Goal: Transaction & Acquisition: Purchase product/service

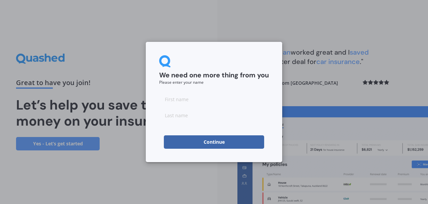
click at [190, 101] on input at bounding box center [214, 98] width 110 height 13
type input "Kieran"
type input "[PERSON_NAME]"
click at [205, 145] on button "Continue" at bounding box center [214, 141] width 100 height 13
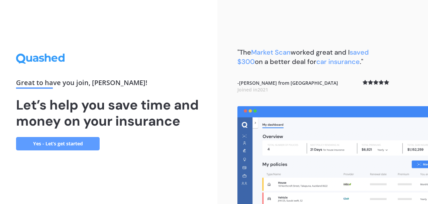
click at [72, 145] on link "Yes - Let’s get started" at bounding box center [58, 143] width 84 height 13
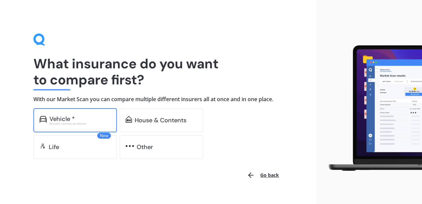
click at [71, 120] on div "Vehicle *" at bounding box center [62, 118] width 25 height 7
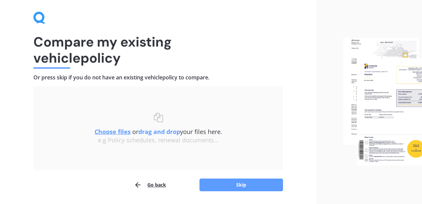
scroll to position [33, 0]
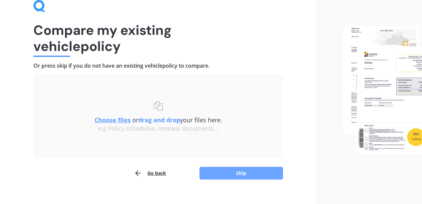
click at [232, 177] on button "Skip" at bounding box center [242, 173] width 84 height 13
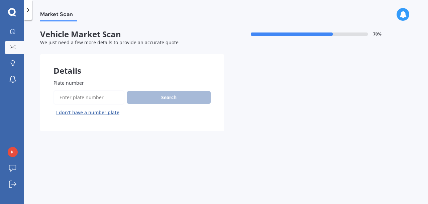
click at [79, 101] on input "Plate number" at bounding box center [89, 97] width 71 height 14
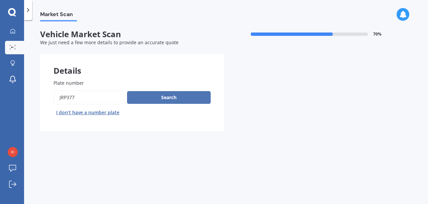
type input "Jrp377"
click at [151, 95] on button "Search" at bounding box center [169, 97] width 84 height 13
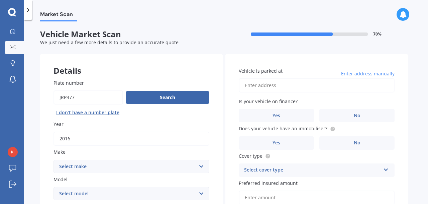
click at [282, 86] on input "Vehicle is parked at" at bounding box center [317, 85] width 156 height 14
type input "34 Kauriki Terrace, Stonefields, Auckland 1072"
click at [302, 115] on label "Yes" at bounding box center [276, 115] width 75 height 13
click at [0, 0] on input "Yes" at bounding box center [0, 0] width 0 height 0
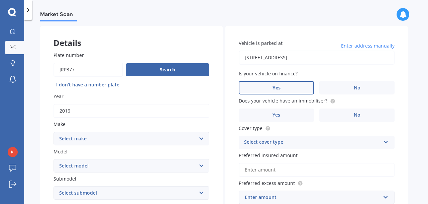
scroll to position [67, 0]
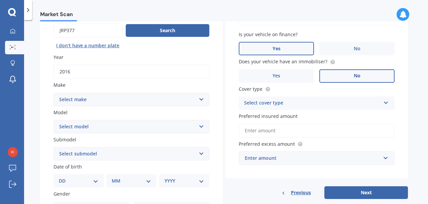
click at [344, 75] on label "No" at bounding box center [356, 75] width 75 height 13
click at [0, 0] on input "No" at bounding box center [0, 0] width 0 height 0
click at [292, 74] on label "Yes" at bounding box center [276, 75] width 75 height 13
click at [0, 0] on input "Yes" at bounding box center [0, 0] width 0 height 0
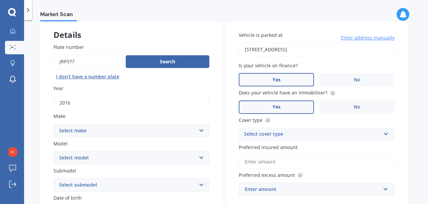
scroll to position [0, 0]
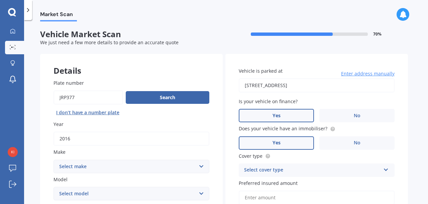
click at [291, 139] on label "Yes" at bounding box center [276, 142] width 75 height 13
click at [0, 0] on input "Yes" at bounding box center [0, 0] width 0 height 0
click at [288, 113] on label "Yes" at bounding box center [276, 115] width 75 height 13
click at [0, 0] on input "Yes" at bounding box center [0, 0] width 0 height 0
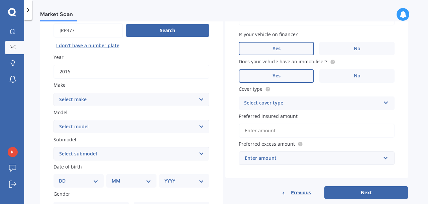
click at [290, 106] on div "Select cover type" at bounding box center [312, 103] width 136 height 8
click at [279, 118] on span "Comprehensive" at bounding box center [262, 116] width 35 height 6
click at [287, 132] on input "Preferred insured amount" at bounding box center [317, 130] width 156 height 14
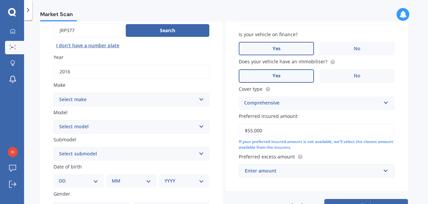
type input "$55,000"
click at [236, 157] on div "Vehicle is parked at 34 Kauriki Terrace, Stonefields, Auckland 1072 Enter addre…" at bounding box center [316, 89] width 183 height 204
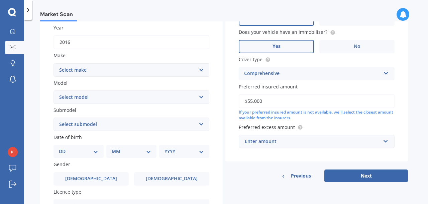
scroll to position [134, 0]
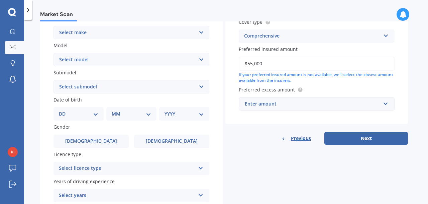
click at [265, 104] on div "Enter amount" at bounding box center [313, 103] width 136 height 7
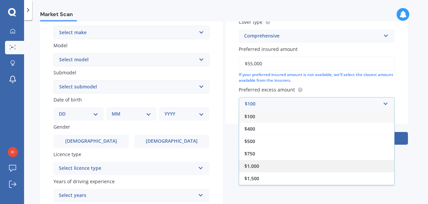
click at [250, 165] on span "$1,000" at bounding box center [252, 166] width 15 height 6
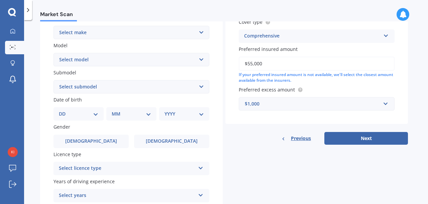
click at [239, 125] on div "Vehicle is parked at 34 Kauriki Terrace, Stonefields, Auckland 1072 Enter addre…" at bounding box center [316, 32] width 183 height 224
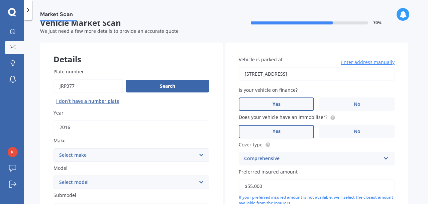
scroll to position [0, 0]
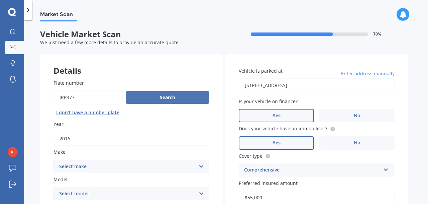
click at [154, 101] on button "Search" at bounding box center [168, 97] width 84 height 13
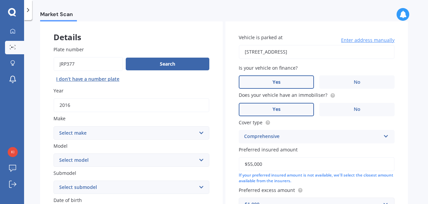
click at [122, 134] on select "Select make AC ALFA ROMEO ASTON MARTIN AUDI AUSTIN BEDFORD Bentley BMW BYD CADI…" at bounding box center [132, 132] width 156 height 13
click at [120, 141] on div "Plate number Search I don’t have a number plate Year 2016 Make Select make AC A…" at bounding box center [131, 187] width 183 height 311
click at [121, 137] on select "Select make AC ALFA ROMEO ASTON MARTIN AUDI AUSTIN BEDFORD Bentley BMW BYD CADI…" at bounding box center [132, 132] width 156 height 13
select select "LANDROVER"
click at [54, 126] on select "Select make AC ALFA ROMEO ASTON MARTIN AUDI AUSTIN BEDFORD Bentley BMW BYD CADI…" at bounding box center [132, 132] width 156 height 13
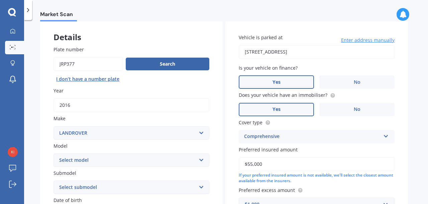
click at [107, 145] on label "Model" at bounding box center [130, 145] width 153 height 7
click at [107, 153] on select "Select model" at bounding box center [132, 159] width 156 height 13
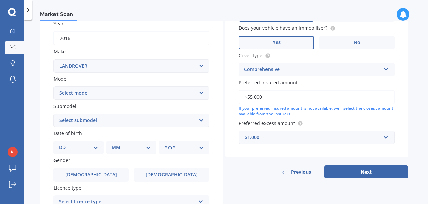
click at [106, 94] on select "Select model 110 130 90 Defender Discovery Evoque Freelander Range Rover Range …" at bounding box center [132, 92] width 156 height 13
select select "RANGE ROVER SPORT"
click at [54, 86] on select "Select model 110 130 90 Defender Discovery Evoque Freelander Range Rover Range …" at bounding box center [132, 92] width 156 height 13
click at [92, 116] on select "Select submodel SDV6 HSE 3.0D/4WD/8A V8 SC SVR 5.0P/4WD" at bounding box center [132, 119] width 156 height 13
click at [54, 113] on select "Select submodel SDV6 HSE 3.0D/4WD/8A V8 SC SVR 5.0P/4WD" at bounding box center [132, 119] width 156 height 13
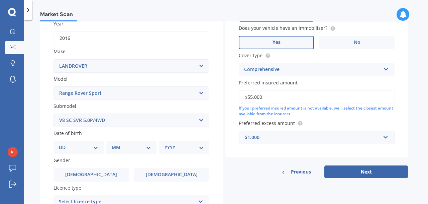
click at [102, 117] on select "Select submodel SDV6 HSE 3.0D/4WD/8A V8 SC SVR 5.0P/4WD" at bounding box center [132, 119] width 156 height 13
click at [109, 112] on div "Submodel Select submodel SDV6 HSE 3.0D/4WD/8A V8 SC SVR 5.0P/4WD" at bounding box center [132, 114] width 156 height 24
click at [116, 122] on select "Select submodel SDV6 HSE 3.0D/4WD/8A V8 SC SVR 5.0P/4WD" at bounding box center [132, 119] width 156 height 13
select select "SDV6 HSE 3.0D/4WD/8A"
click at [54, 113] on select "Select submodel SDV6 HSE 3.0D/4WD/8A V8 SC SVR 5.0P/4WD" at bounding box center [132, 119] width 156 height 13
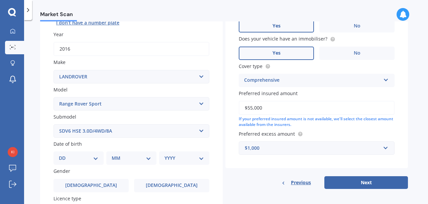
scroll to position [157, 0]
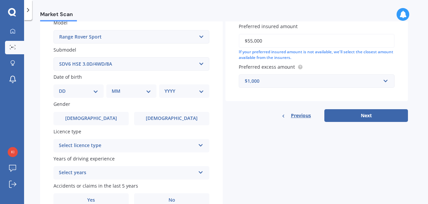
click at [130, 66] on select "Select submodel SDV6 HSE 3.0D/4WD/8A V8 SC SVR 5.0P/4WD" at bounding box center [132, 63] width 156 height 13
click at [135, 62] on select "Select submodel SDV6 HSE 3.0D/4WD/8A V8 SC SVR 5.0P/4WD" at bounding box center [132, 63] width 156 height 13
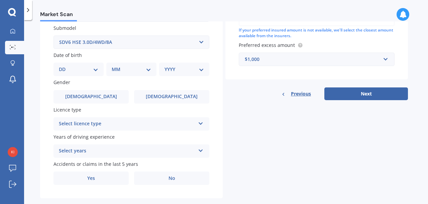
scroll to position [190, 0]
